Goal: Transaction & Acquisition: Purchase product/service

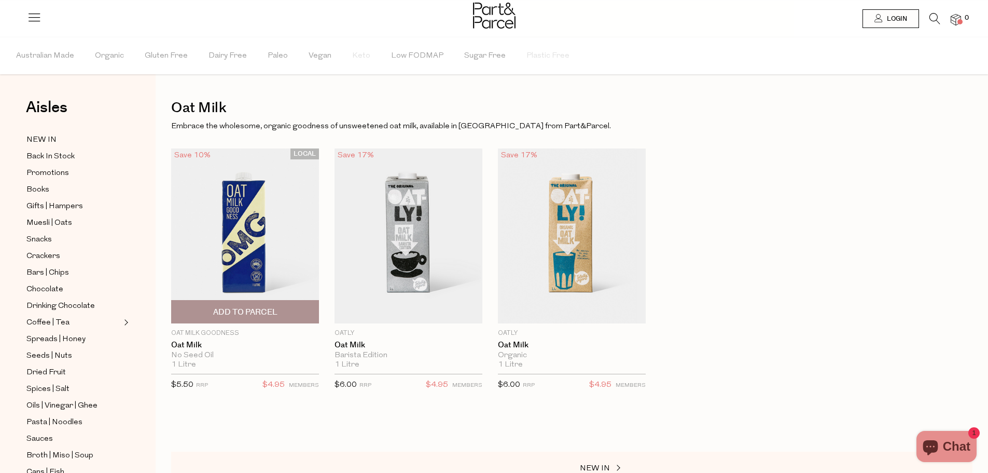
click at [230, 208] on img at bounding box center [245, 235] width 148 height 174
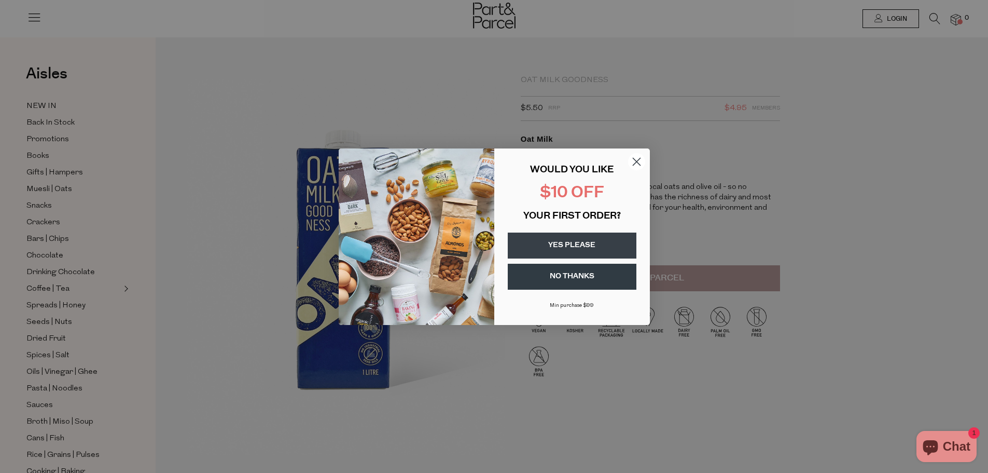
click at [625, 167] on p "WOULD YOU LIKE" at bounding box center [572, 169] width 129 height 11
click at [637, 164] on circle "Close dialog" at bounding box center [636, 161] width 17 height 17
